Goal: Communication & Community: Share content

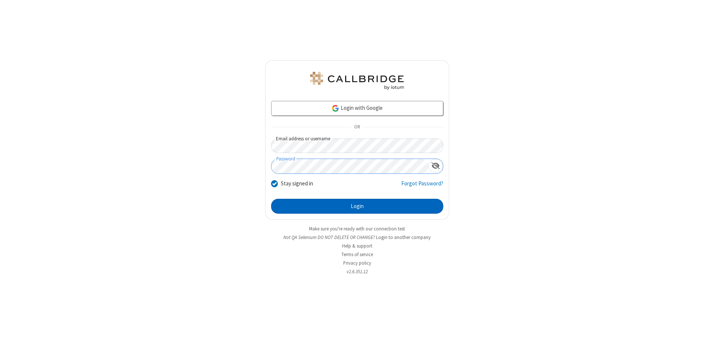
click at [357, 206] on button "Login" at bounding box center [357, 206] width 172 height 15
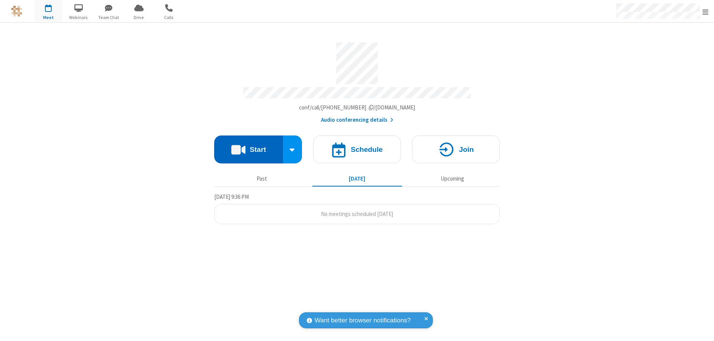
click at [249, 146] on button "Start" at bounding box center [248, 149] width 69 height 28
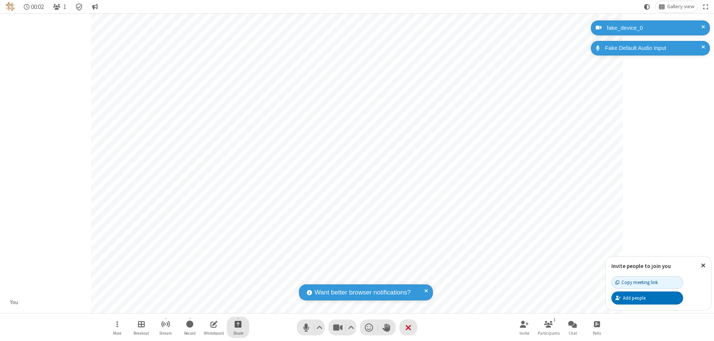
click at [238, 324] on span "Start sharing" at bounding box center [238, 323] width 7 height 9
click at [208, 306] on span "Share my screen" at bounding box center [208, 306] width 9 height 6
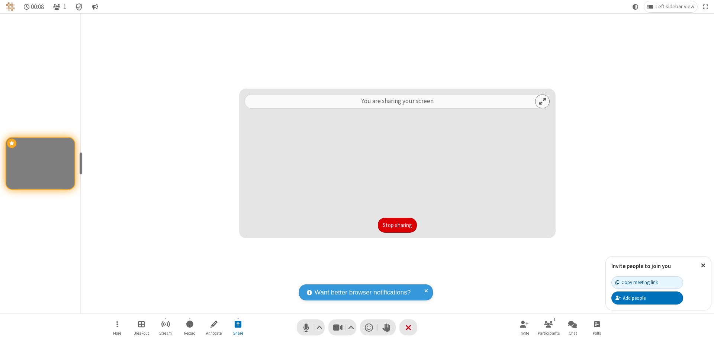
click at [397, 225] on button "Stop sharing" at bounding box center [397, 225] width 39 height 15
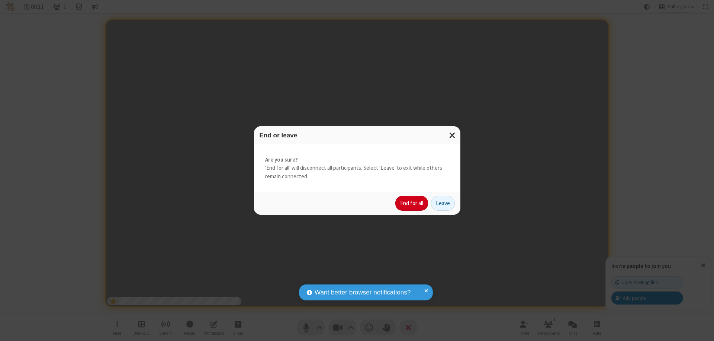
click at [412, 203] on button "End for all" at bounding box center [411, 203] width 33 height 15
